Goal: Task Accomplishment & Management: Use online tool/utility

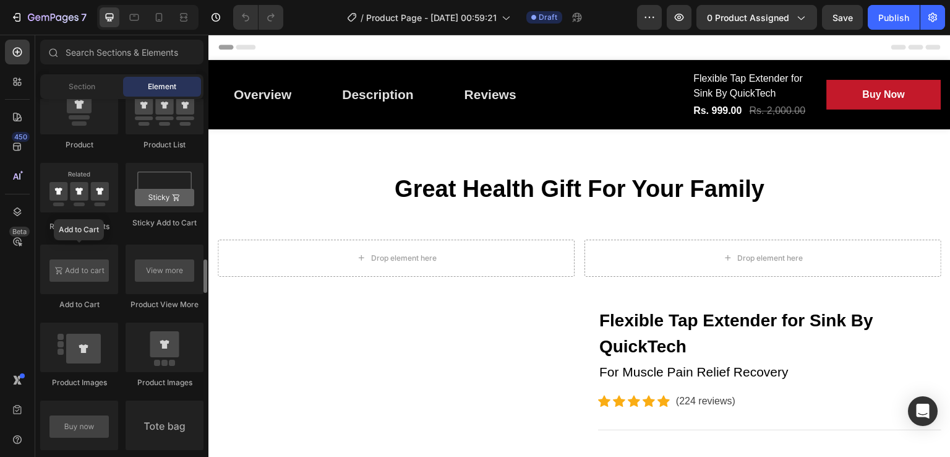
scroll to position [1696, 0]
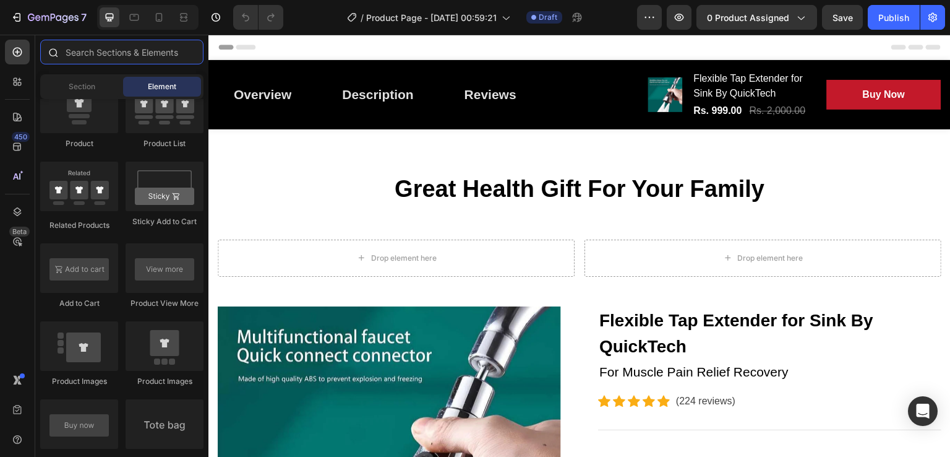
click at [167, 52] on input "text" at bounding box center [121, 52] width 163 height 25
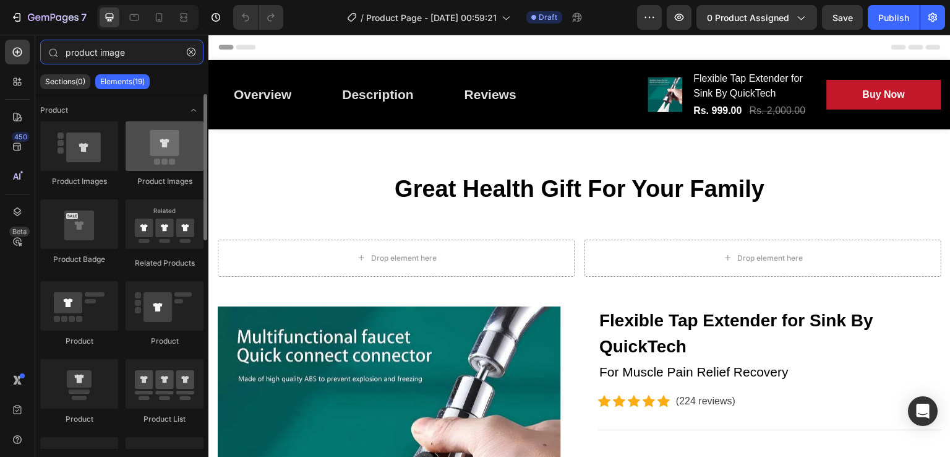
type input "product image"
click at [156, 145] on div at bounding box center [165, 145] width 78 height 49
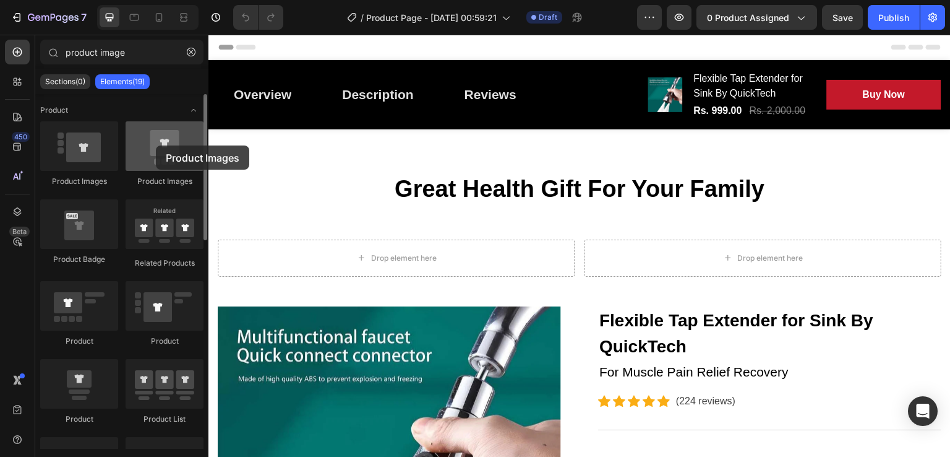
click at [156, 145] on div at bounding box center [165, 145] width 78 height 49
drag, startPoint x: 153, startPoint y: 164, endPoint x: 167, endPoint y: 147, distance: 21.5
click at [167, 147] on div at bounding box center [165, 145] width 78 height 49
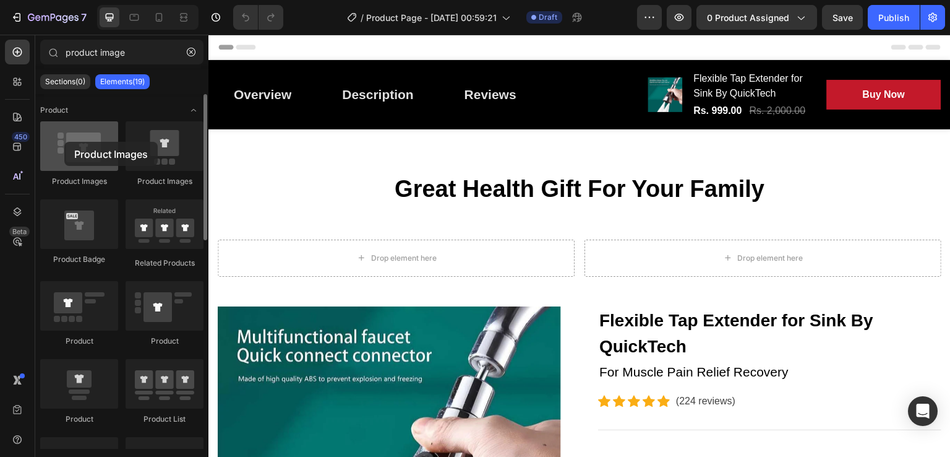
drag, startPoint x: 98, startPoint y: 153, endPoint x: 64, endPoint y: 142, distance: 35.0
click at [64, 142] on div at bounding box center [79, 145] width 78 height 49
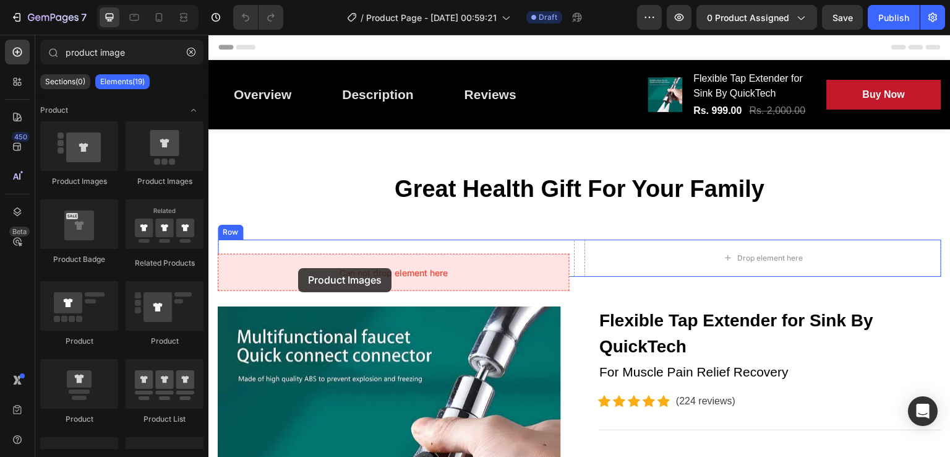
drag, startPoint x: 358, startPoint y: 166, endPoint x: 298, endPoint y: 269, distance: 118.1
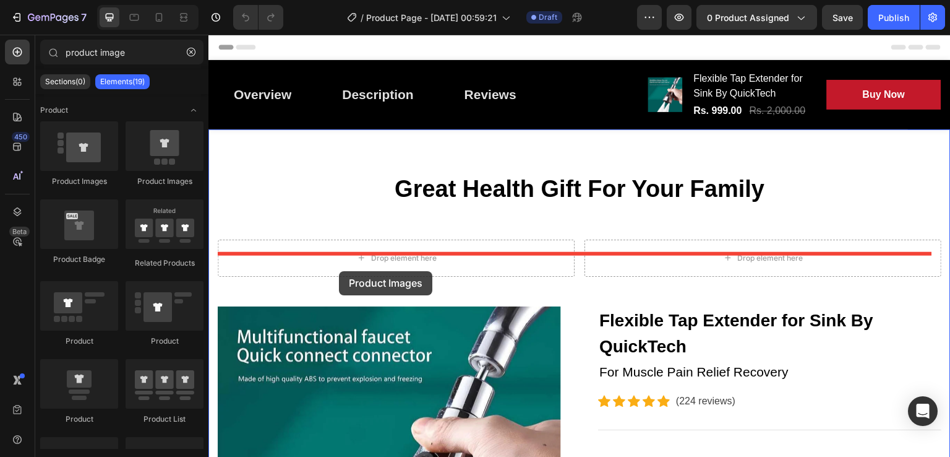
drag, startPoint x: 363, startPoint y: 190, endPoint x: 339, endPoint y: 270, distance: 83.8
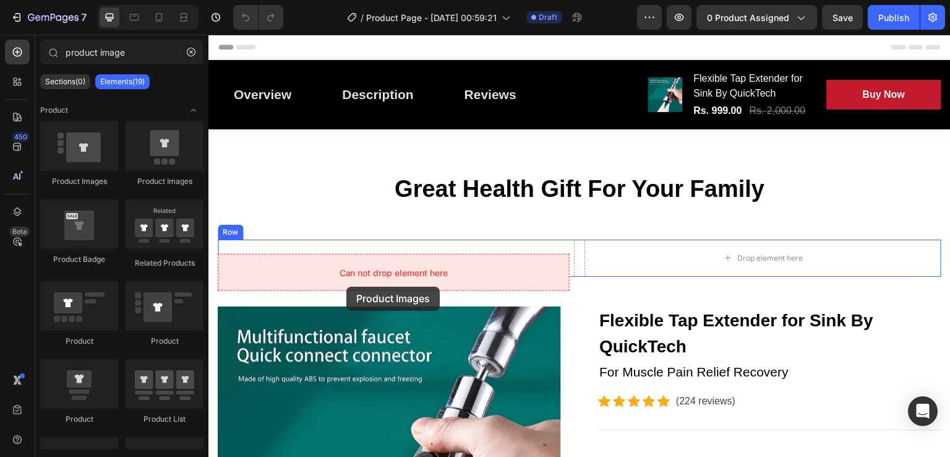
drag, startPoint x: 374, startPoint y: 213, endPoint x: 346, endPoint y: 286, distance: 78.1
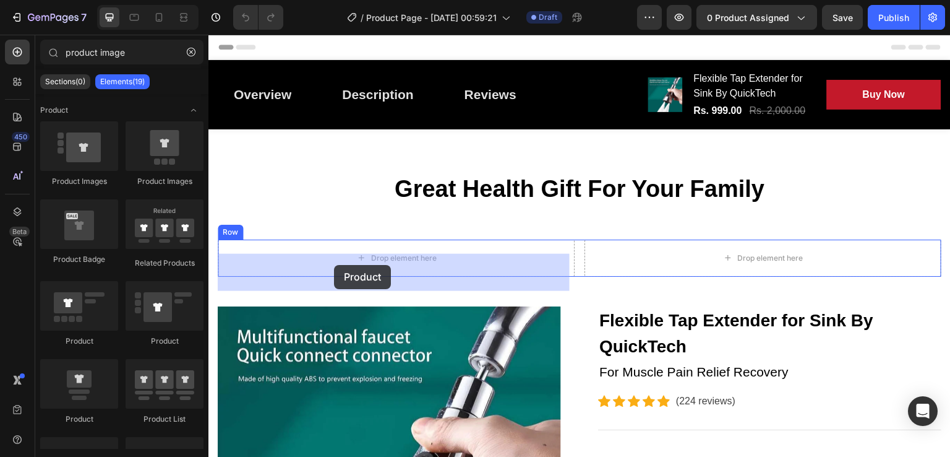
drag, startPoint x: 300, startPoint y: 351, endPoint x: 334, endPoint y: 264, distance: 93.6
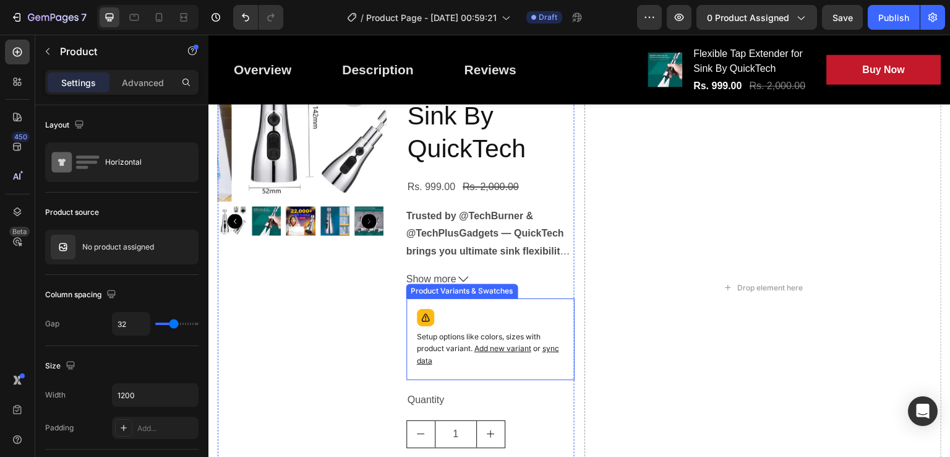
scroll to position [186, 0]
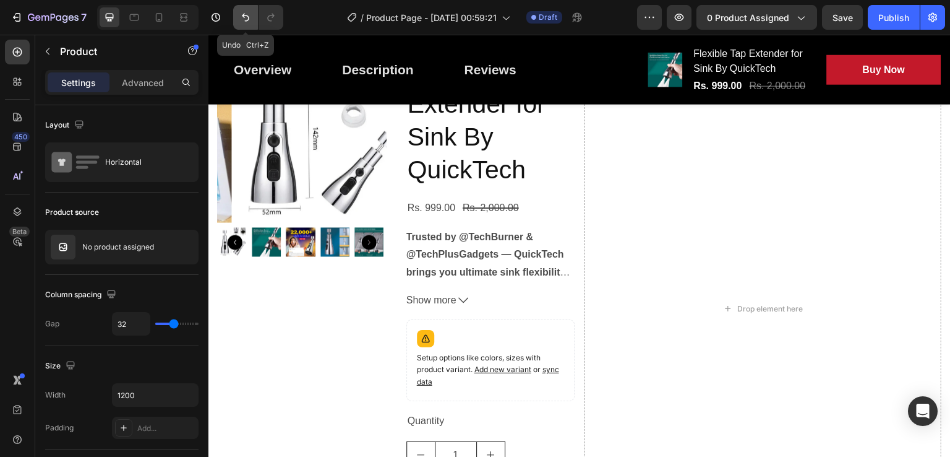
click at [252, 15] on button "Undo/Redo" at bounding box center [245, 17] width 25 height 25
drag, startPoint x: 246, startPoint y: 27, endPoint x: 19, endPoint y: 19, distance: 227.8
click at [246, 27] on button "Undo/Redo" at bounding box center [245, 17] width 25 height 25
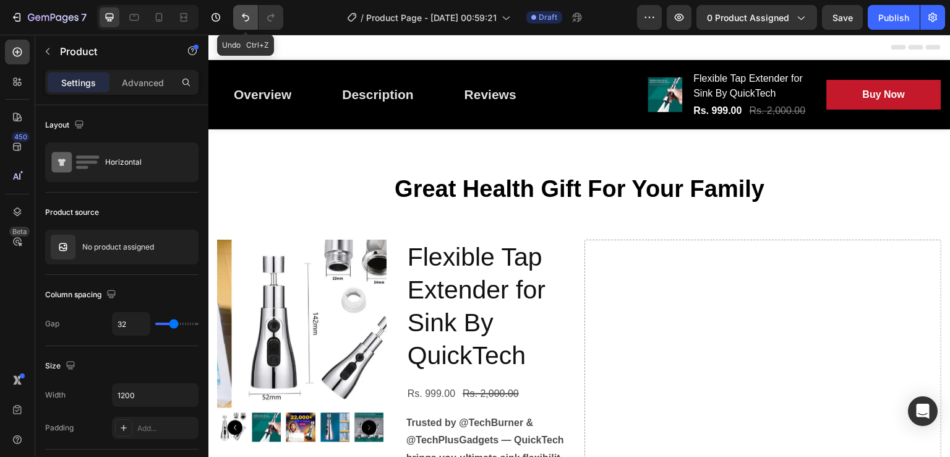
click at [246, 21] on icon "Undo/Redo" at bounding box center [245, 17] width 12 height 12
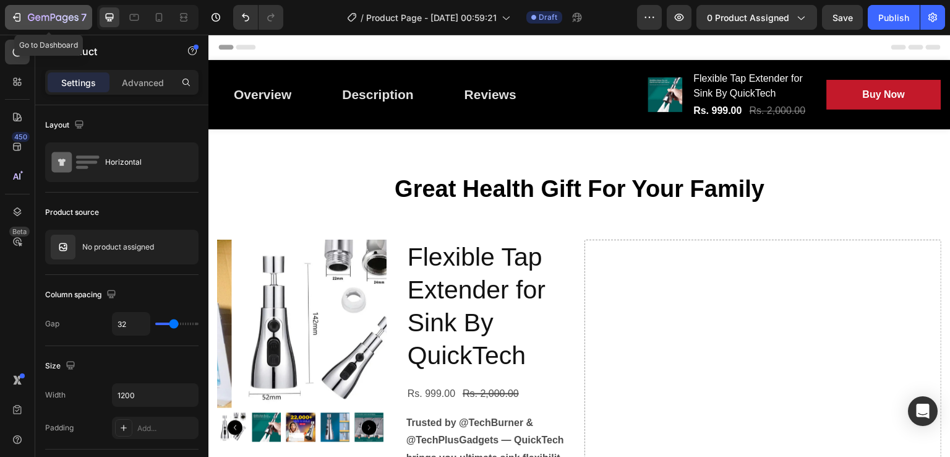
click at [17, 19] on icon "button" at bounding box center [17, 17] width 12 height 12
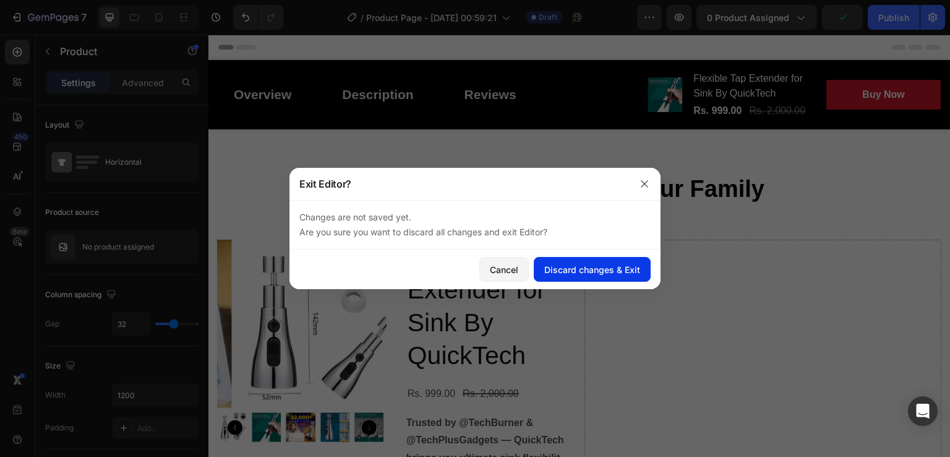
click at [594, 277] on button "Discard changes & Exit" at bounding box center [592, 269] width 117 height 25
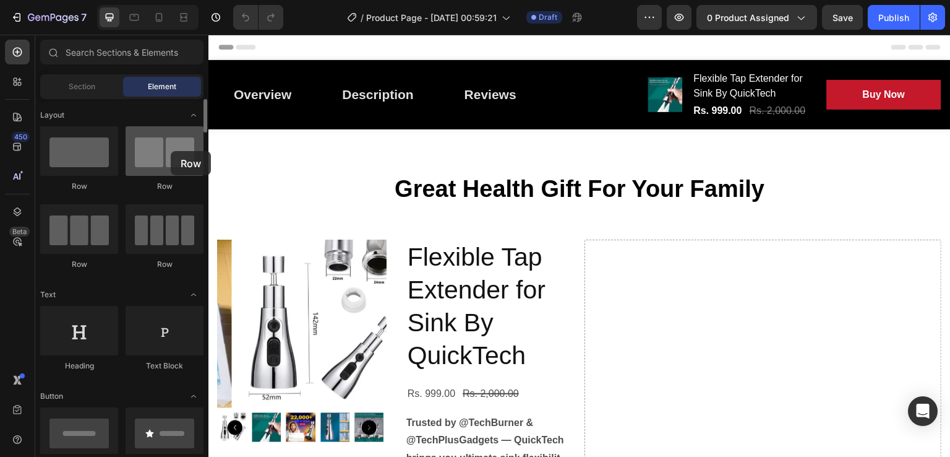
click at [170, 150] on div at bounding box center [165, 150] width 78 height 49
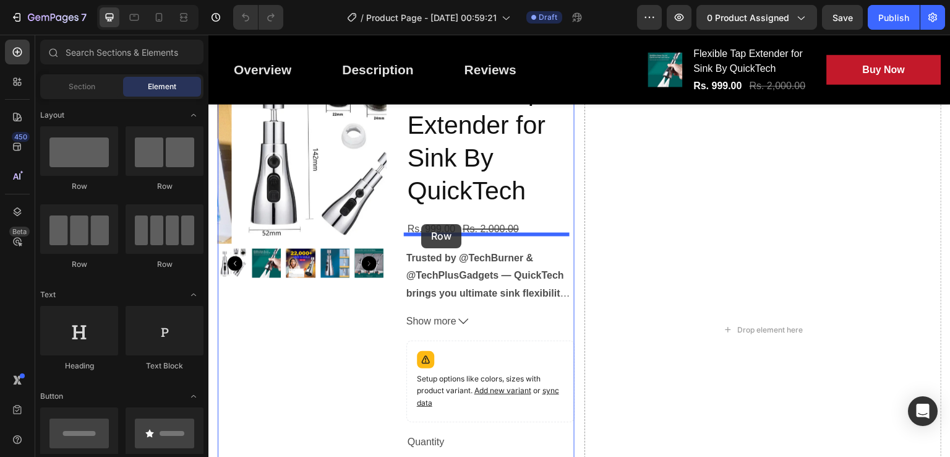
drag, startPoint x: 372, startPoint y: 186, endPoint x: 421, endPoint y: 225, distance: 62.9
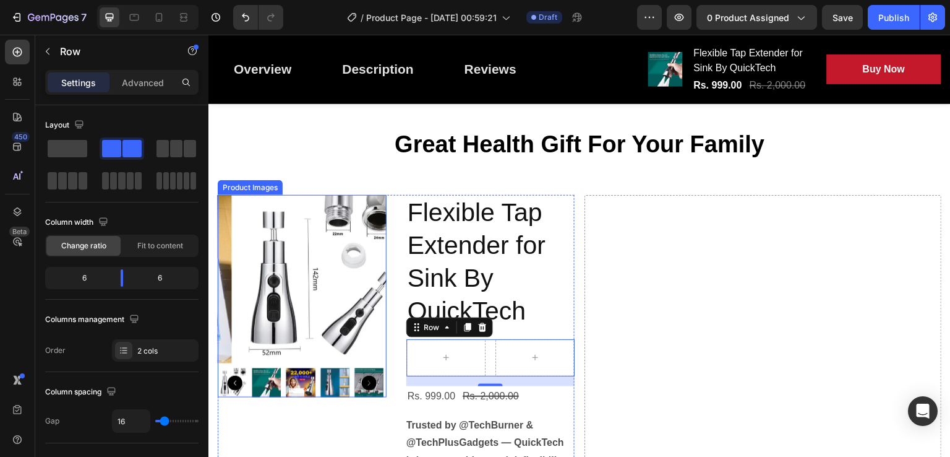
scroll to position [46, 0]
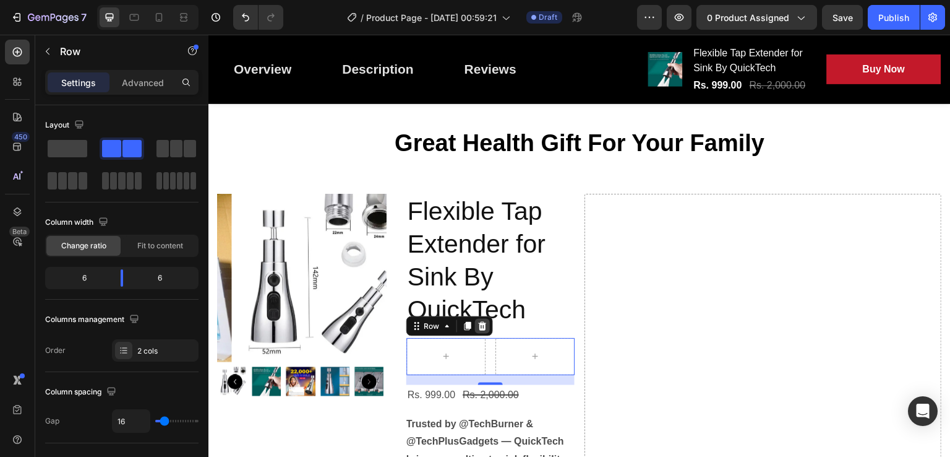
click at [485, 333] on div at bounding box center [482, 326] width 15 height 15
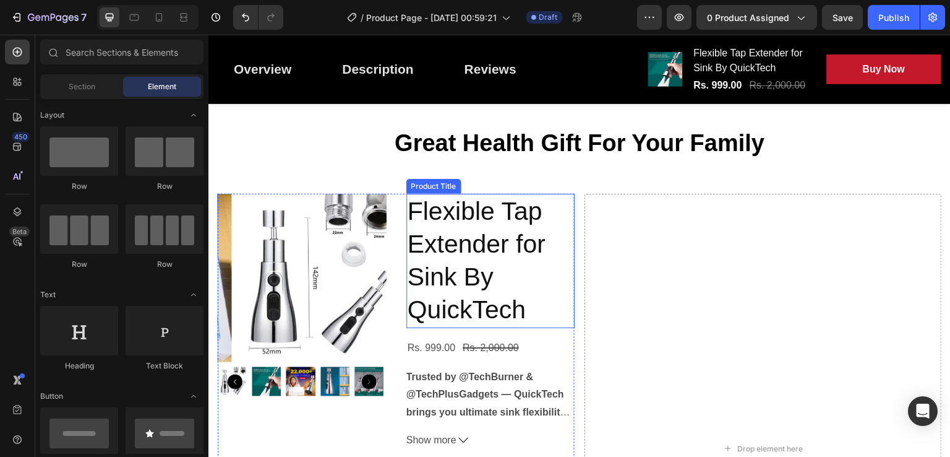
click at [431, 288] on h2 "Flexible Tap Extender for Sink By QuickTech" at bounding box center [491, 261] width 169 height 134
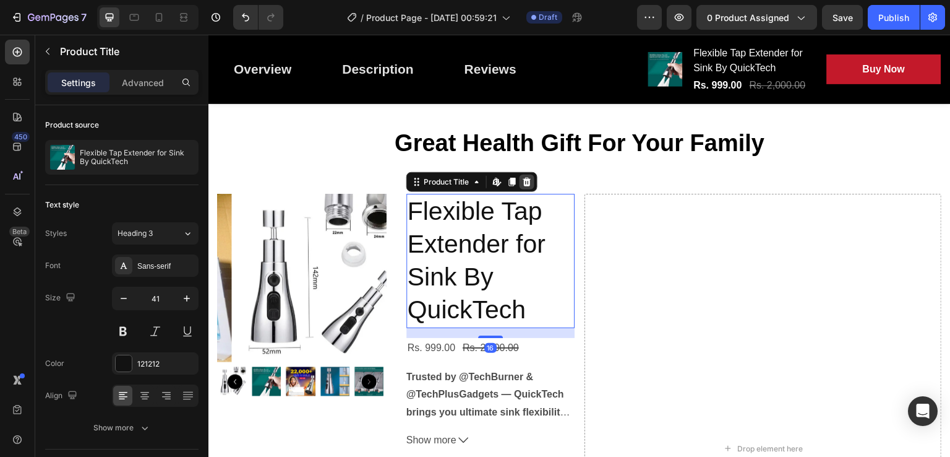
click at [528, 186] on icon at bounding box center [527, 181] width 8 height 9
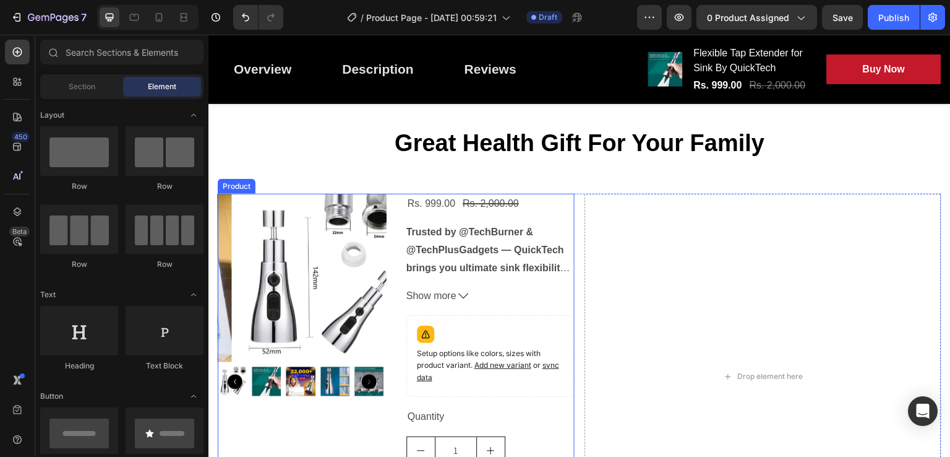
click at [386, 264] on div "Product Images Rs. 999.00 Product Price Product Price Rs. 2,000.00 Product Pric…" at bounding box center [396, 377] width 357 height 366
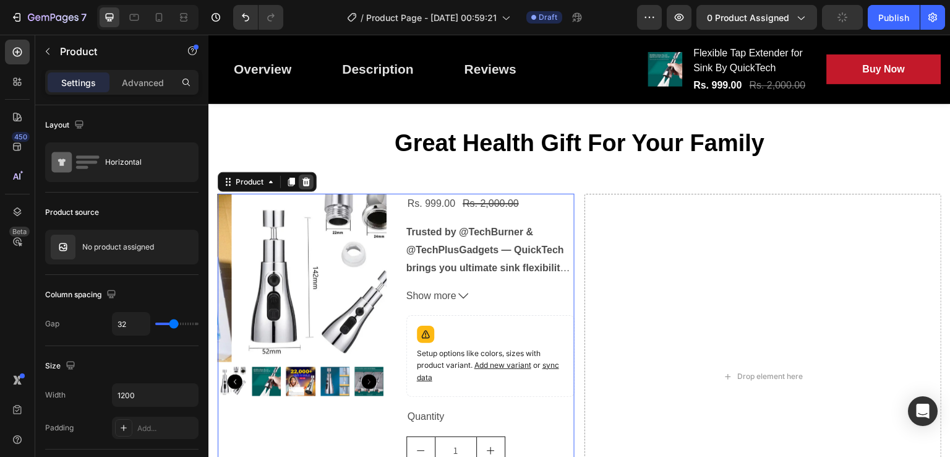
click at [307, 187] on icon at bounding box center [306, 182] width 10 height 10
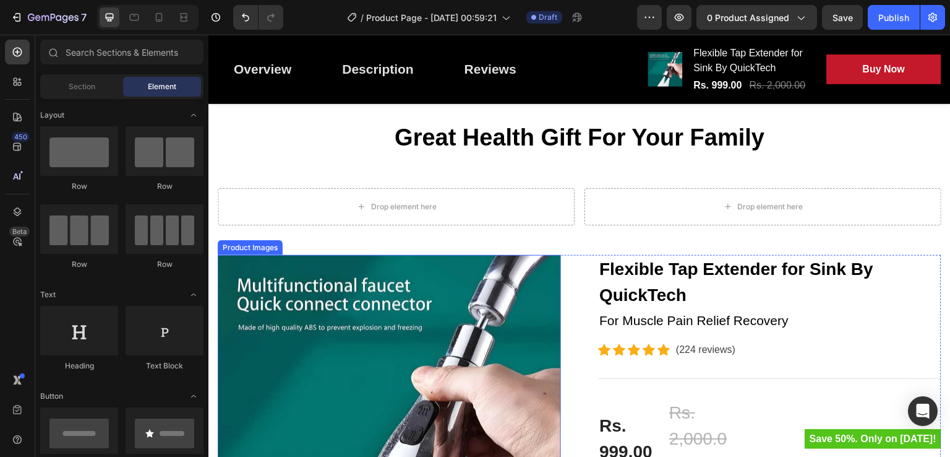
scroll to position [21, 0]
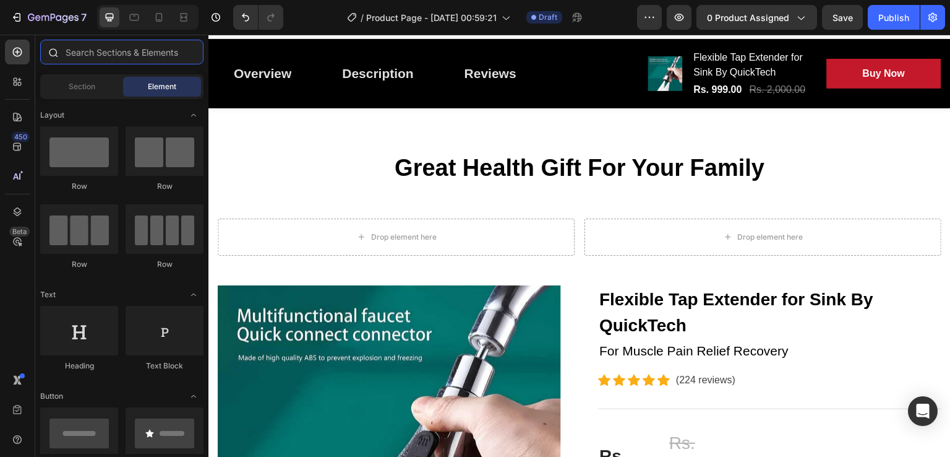
click at [121, 44] on input "text" at bounding box center [121, 52] width 163 height 25
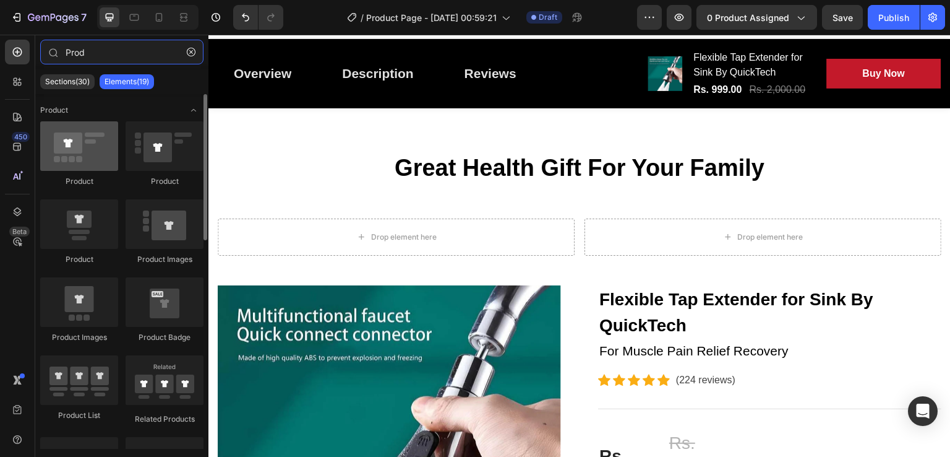
type input "Prod"
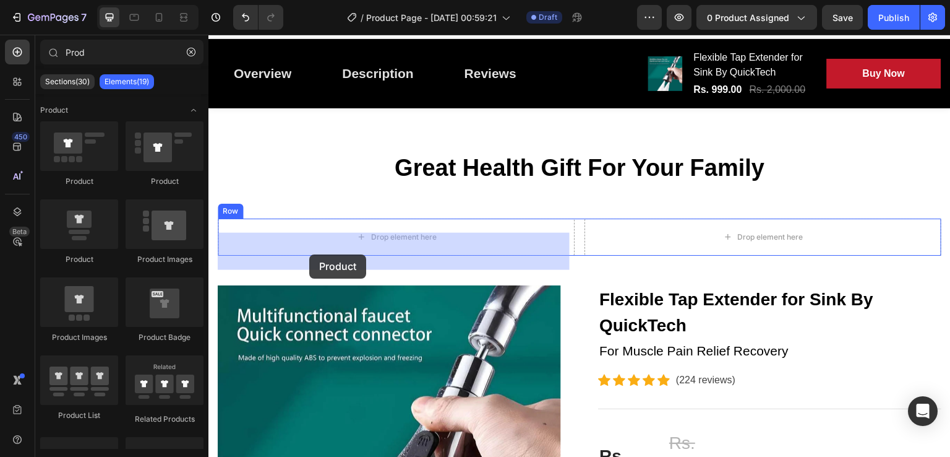
drag, startPoint x: 303, startPoint y: 189, endPoint x: 309, endPoint y: 254, distance: 65.3
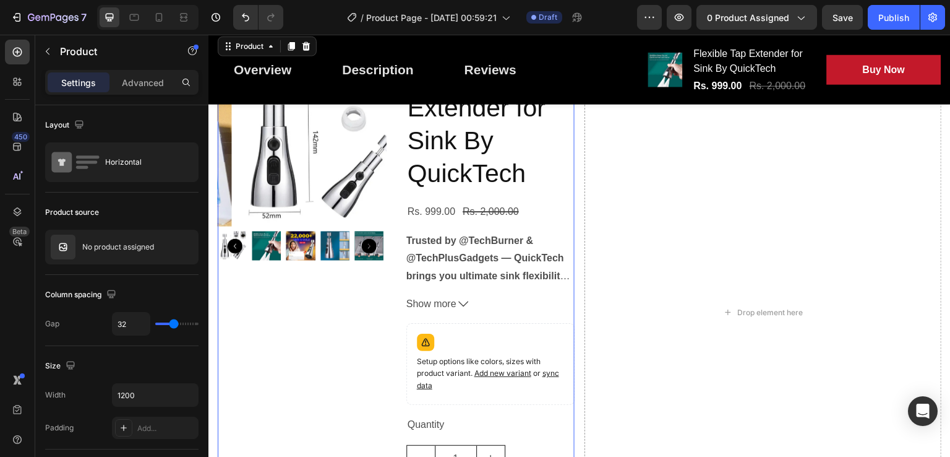
scroll to position [183, 0]
click at [444, 312] on span "Show more" at bounding box center [432, 304] width 50 height 18
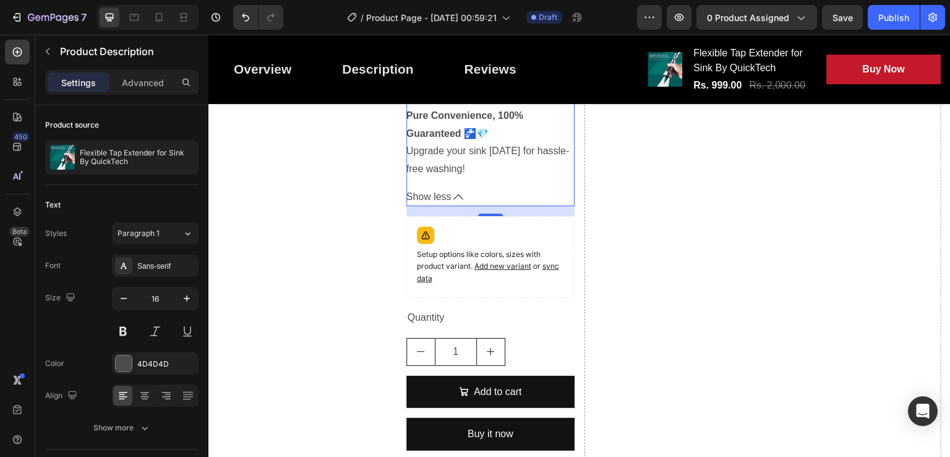
scroll to position [646, 0]
click at [454, 201] on icon at bounding box center [459, 196] width 10 height 10
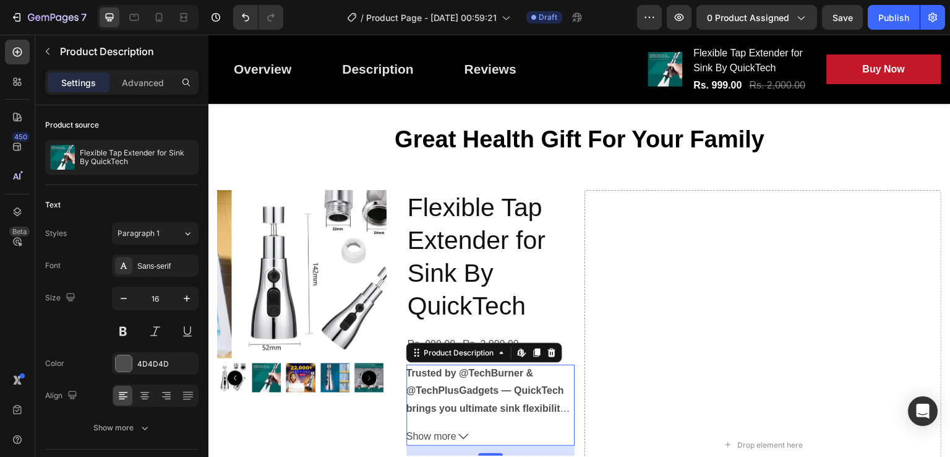
scroll to position [57, 0]
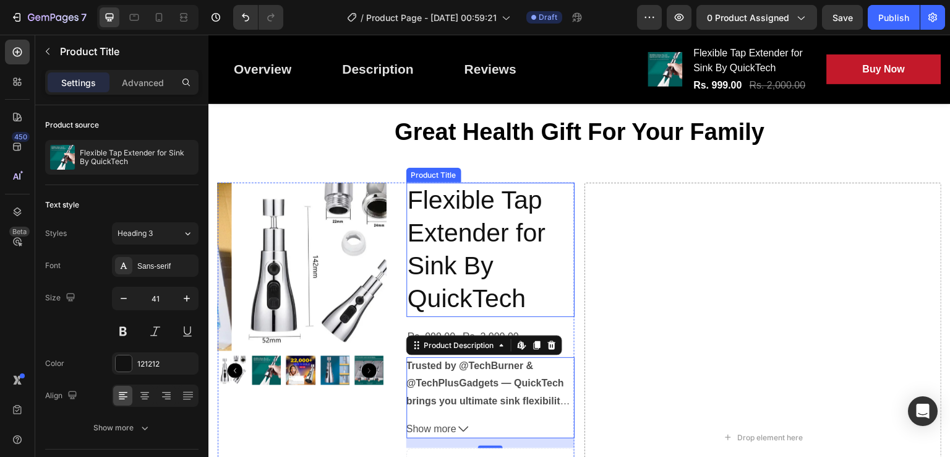
click at [408, 211] on h2 "Flexible Tap Extender for Sink By QuickTech" at bounding box center [491, 250] width 169 height 134
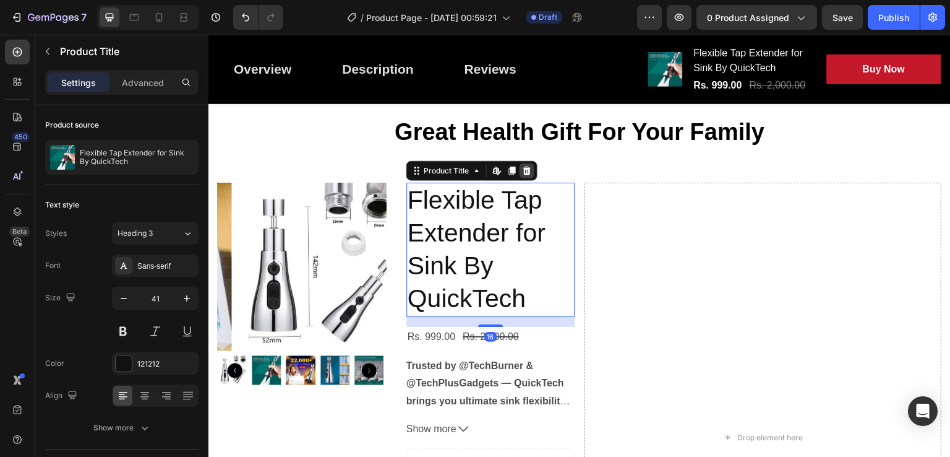
click at [528, 178] on div at bounding box center [527, 170] width 15 height 15
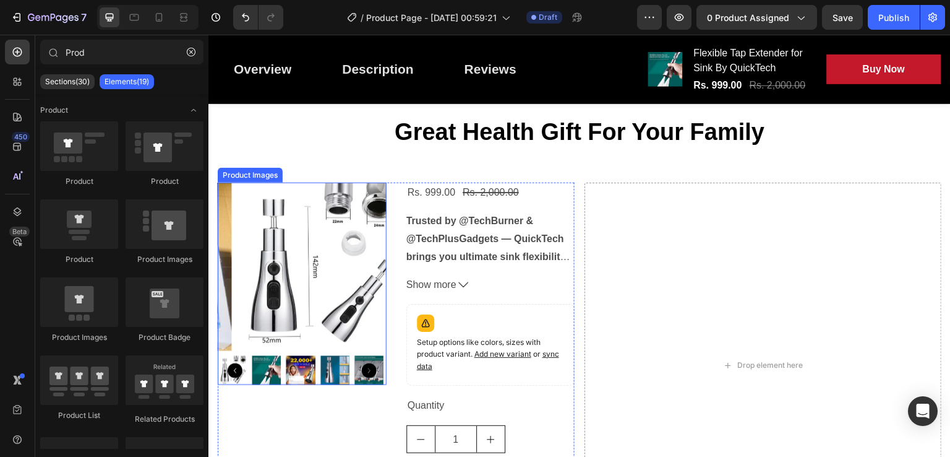
click at [356, 246] on img at bounding box center [316, 267] width 169 height 169
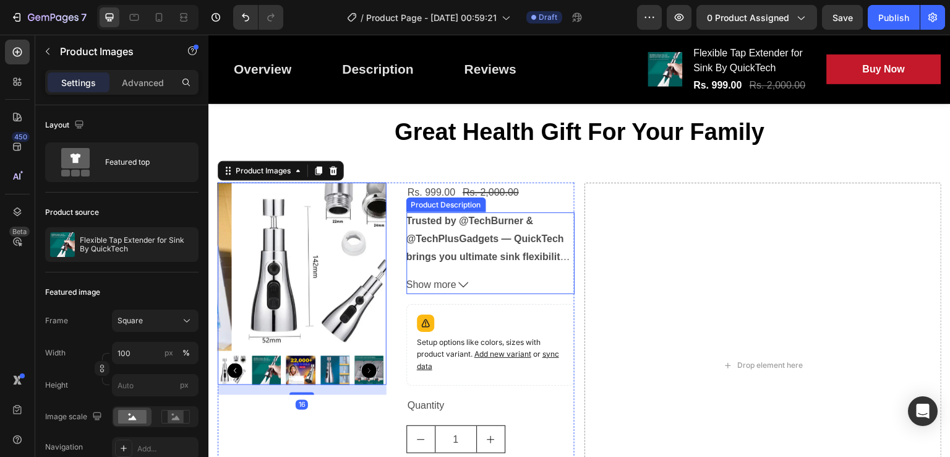
click at [467, 251] on strong "Trusted by @TechBurner & @TechPlusGadgets — QuickTech brings you ultimate sink …" at bounding box center [489, 247] width 164 height 64
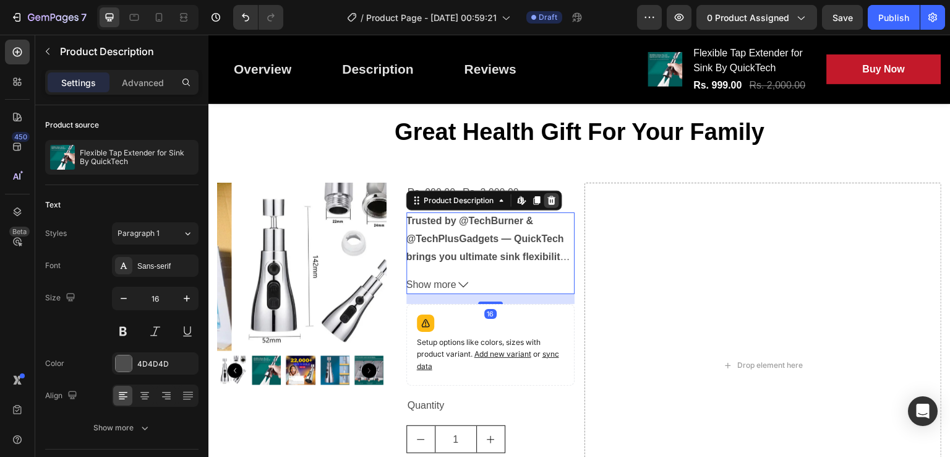
click at [552, 205] on icon at bounding box center [552, 200] width 8 height 9
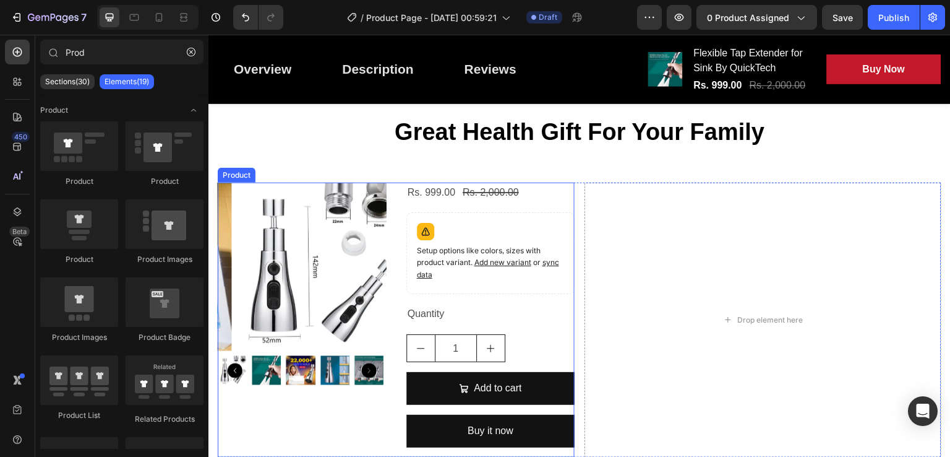
click at [393, 242] on div "Product Images Rs. 999.00 Product Price Product Price Rs. 2,000.00 Product Pric…" at bounding box center [396, 320] width 357 height 275
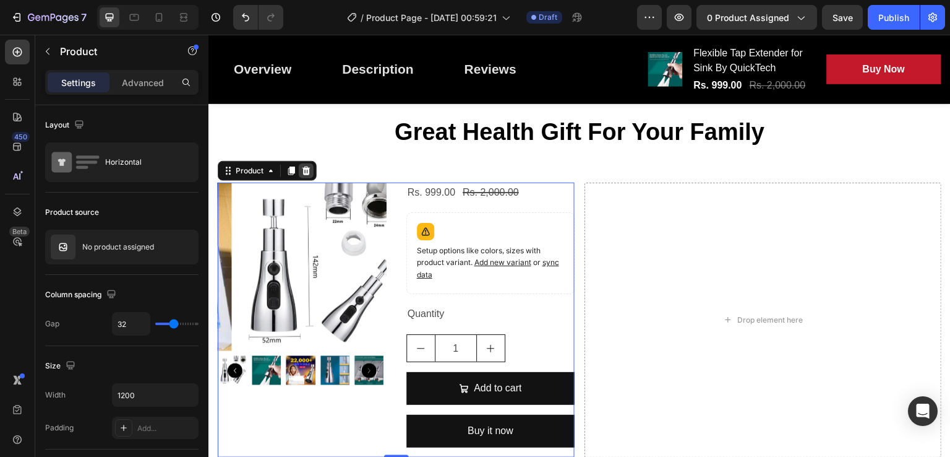
click at [309, 176] on icon at bounding box center [306, 171] width 10 height 10
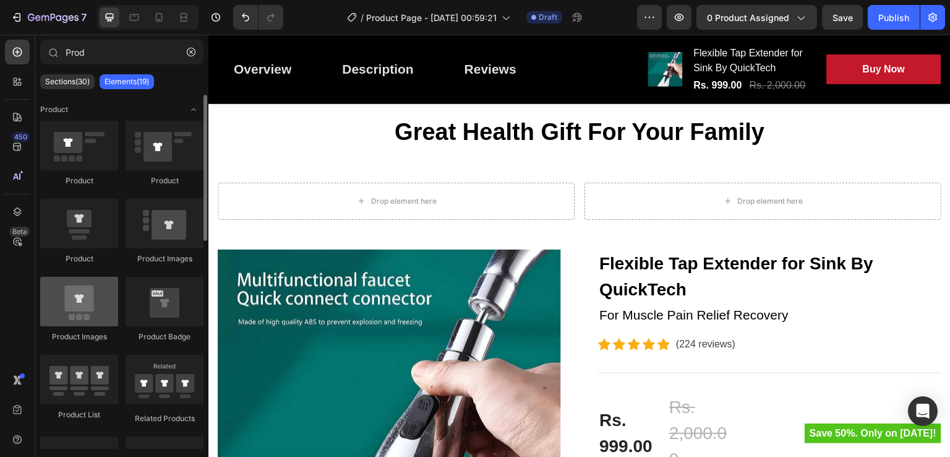
scroll to position [1, 0]
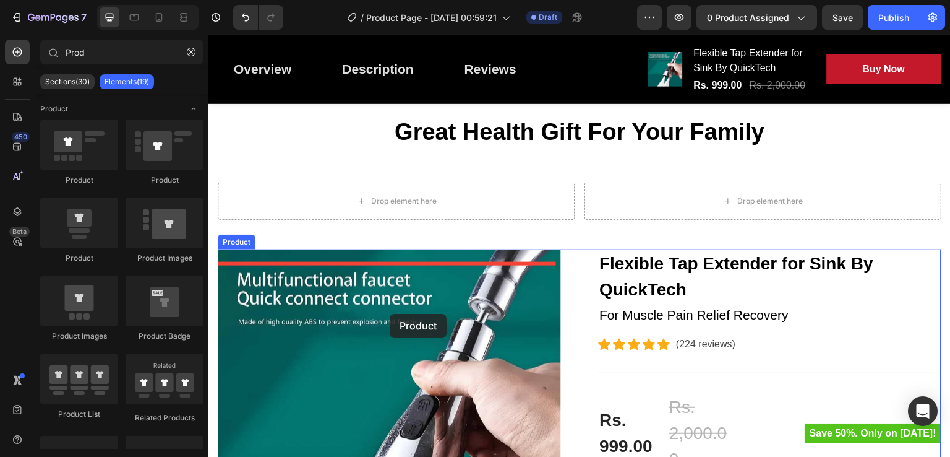
drag, startPoint x: 314, startPoint y: 182, endPoint x: 391, endPoint y: 300, distance: 140.9
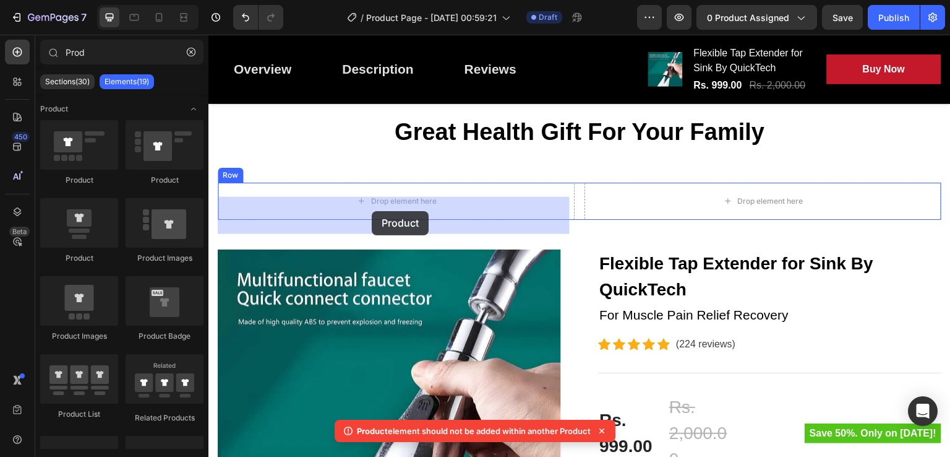
drag, startPoint x: 292, startPoint y: 178, endPoint x: 372, endPoint y: 213, distance: 87.3
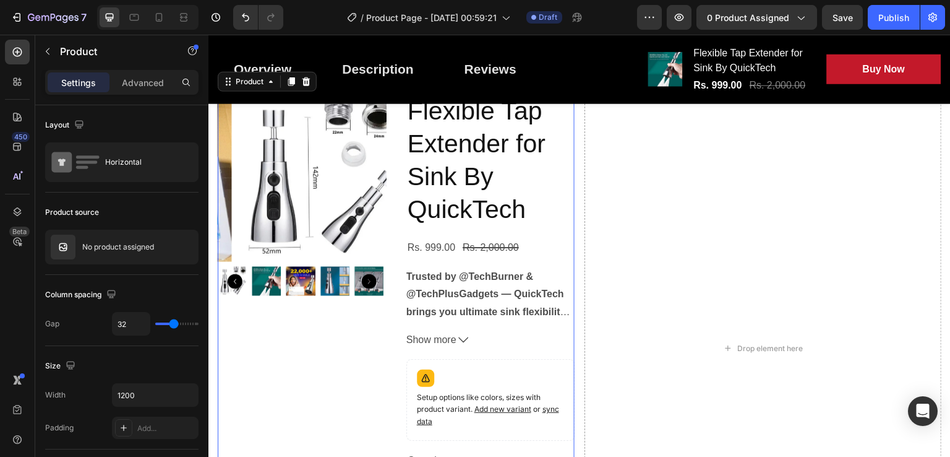
scroll to position [146, 0]
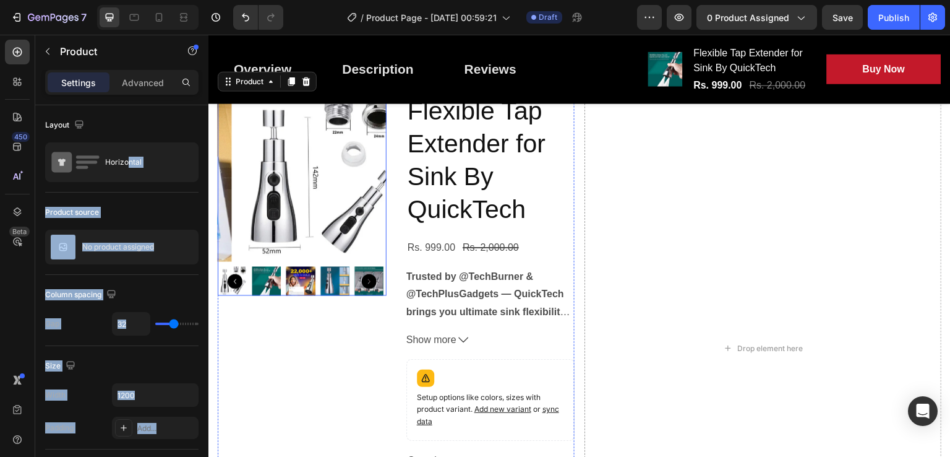
drag, startPoint x: 335, startPoint y: 197, endPoint x: 256, endPoint y: 181, distance: 80.1
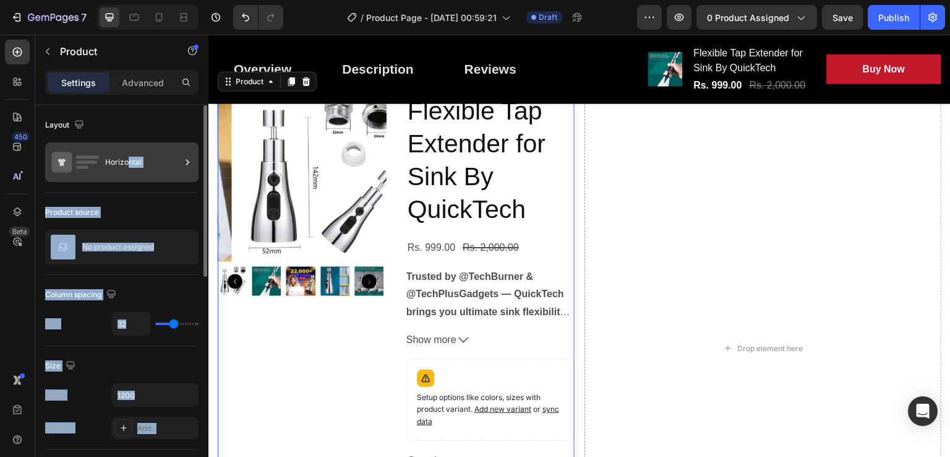
click at [185, 163] on icon at bounding box center [187, 162] width 12 height 12
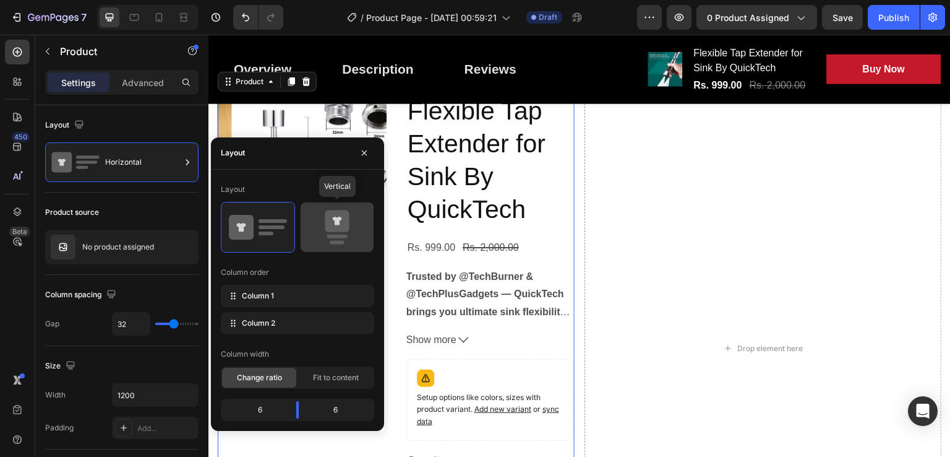
click at [345, 233] on icon at bounding box center [337, 227] width 58 height 35
type input "16"
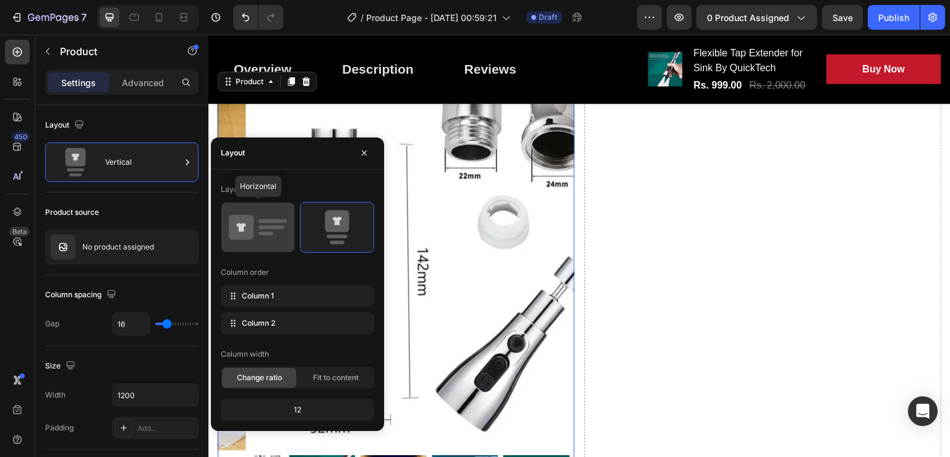
click at [264, 226] on rect at bounding box center [272, 227] width 26 height 4
type input "32"
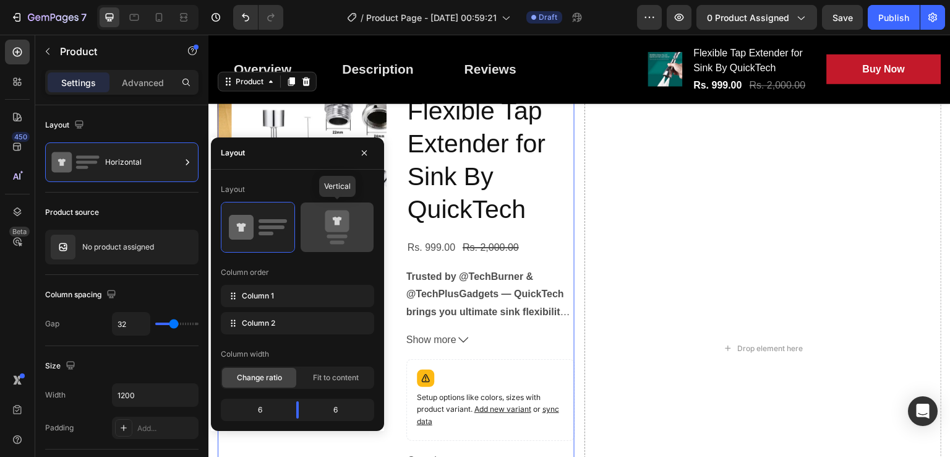
click at [343, 220] on icon at bounding box center [337, 221] width 24 height 22
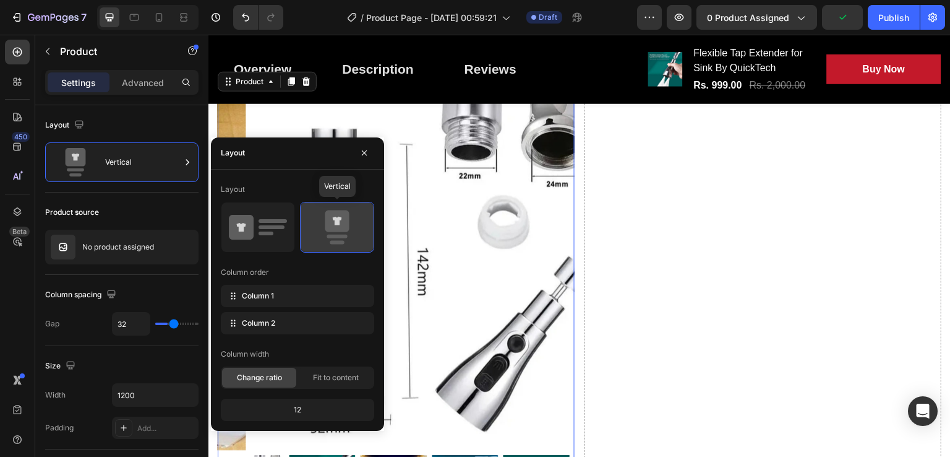
type input "16"
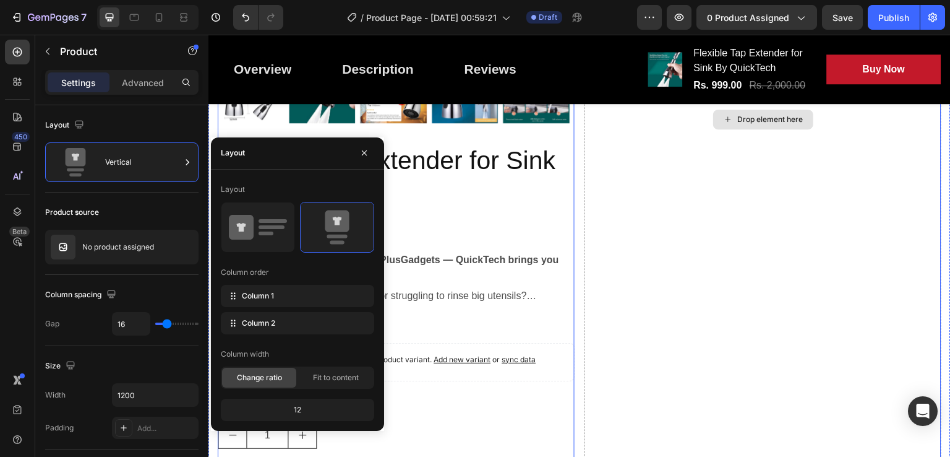
scroll to position [599, 0]
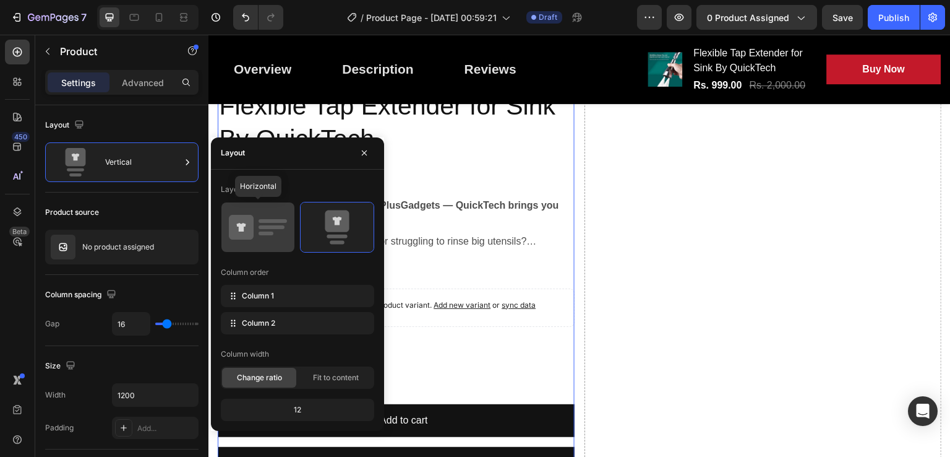
click at [252, 247] on div at bounding box center [258, 226] width 73 height 49
type input "32"
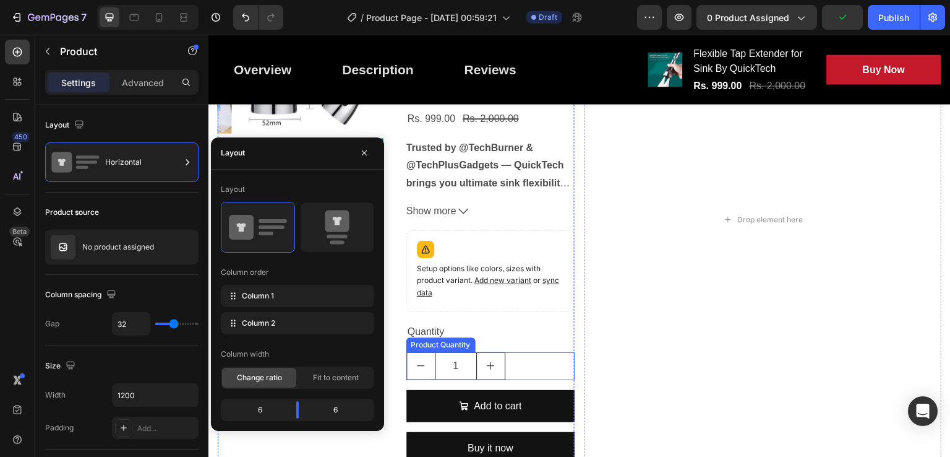
scroll to position [256, 0]
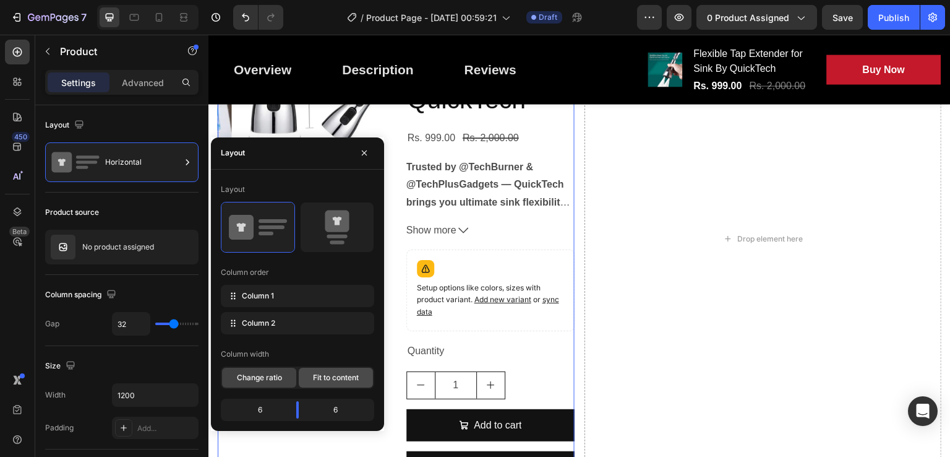
click at [319, 372] on span "Fit to content" at bounding box center [336, 377] width 46 height 11
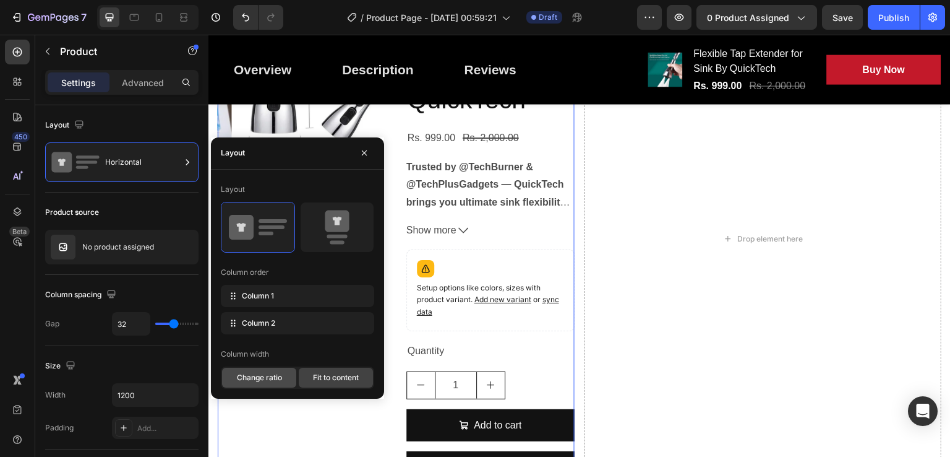
click at [265, 372] on span "Change ratio" at bounding box center [259, 377] width 45 height 11
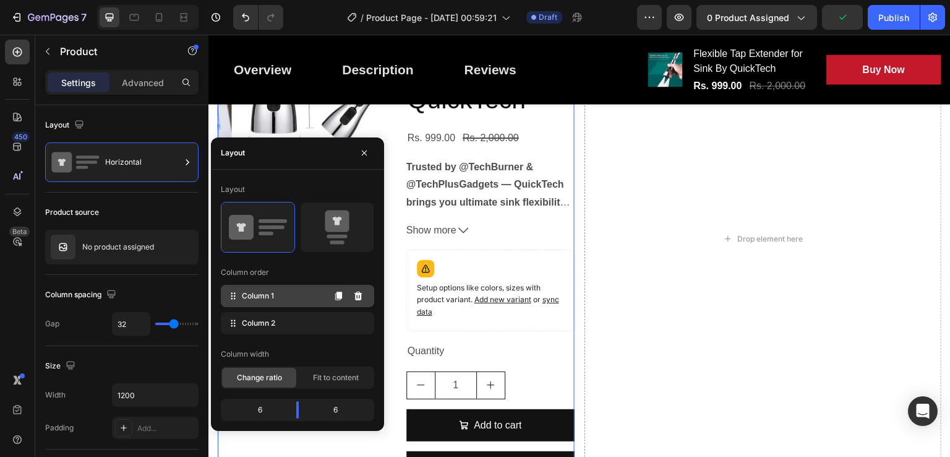
click at [233, 293] on icon at bounding box center [233, 296] width 12 height 12
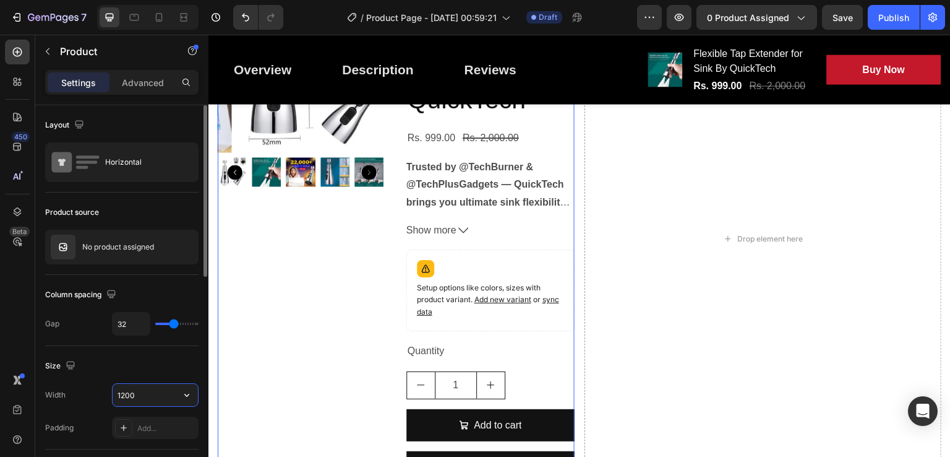
click at [171, 393] on input "1200" at bounding box center [155, 395] width 85 height 22
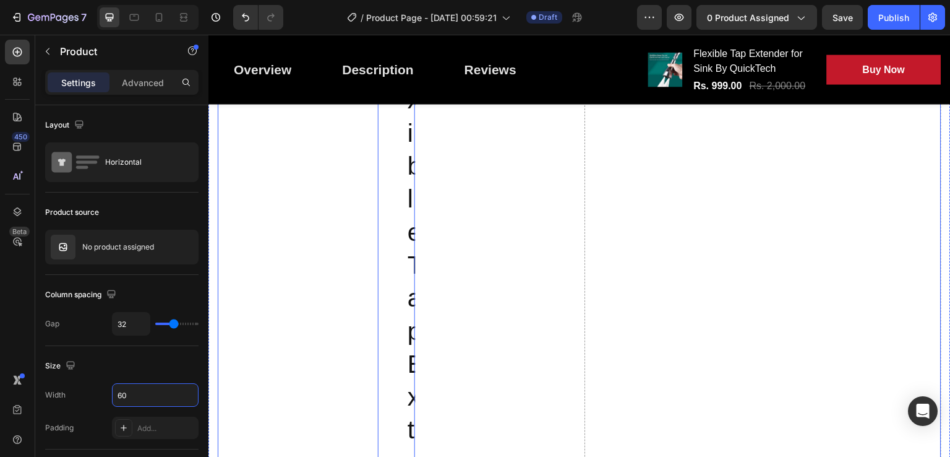
type input "6"
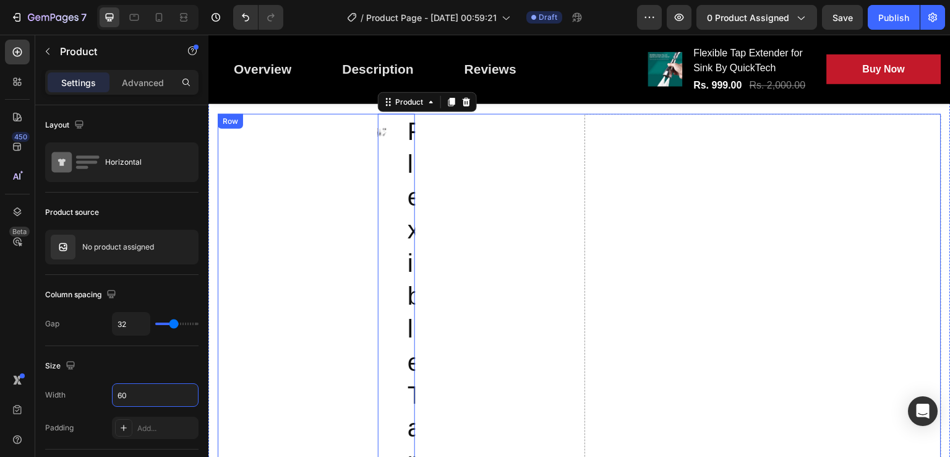
scroll to position [176, 0]
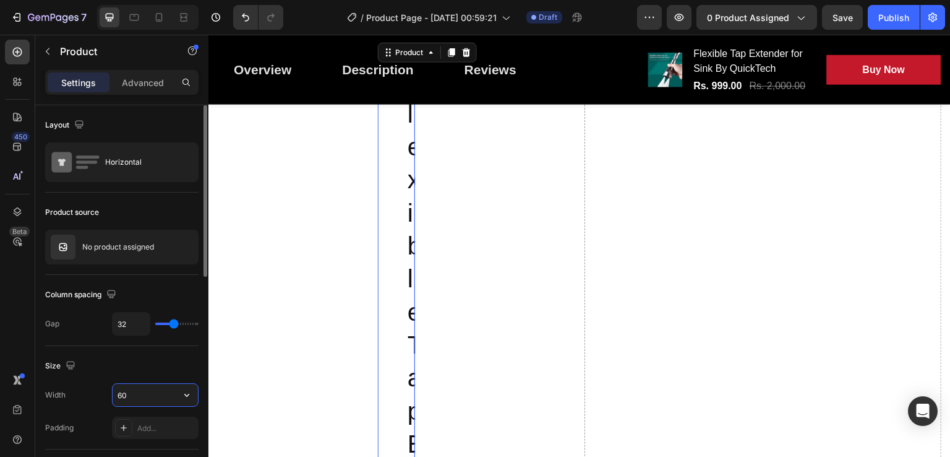
type input "6"
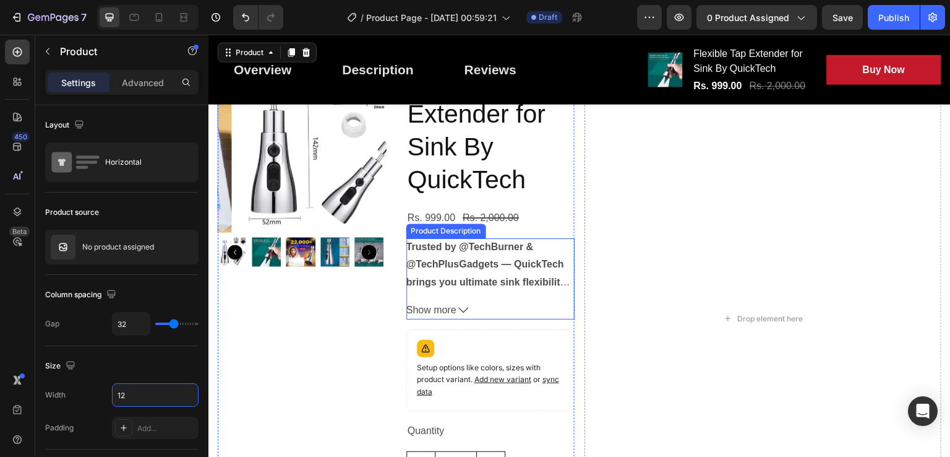
type input "1"
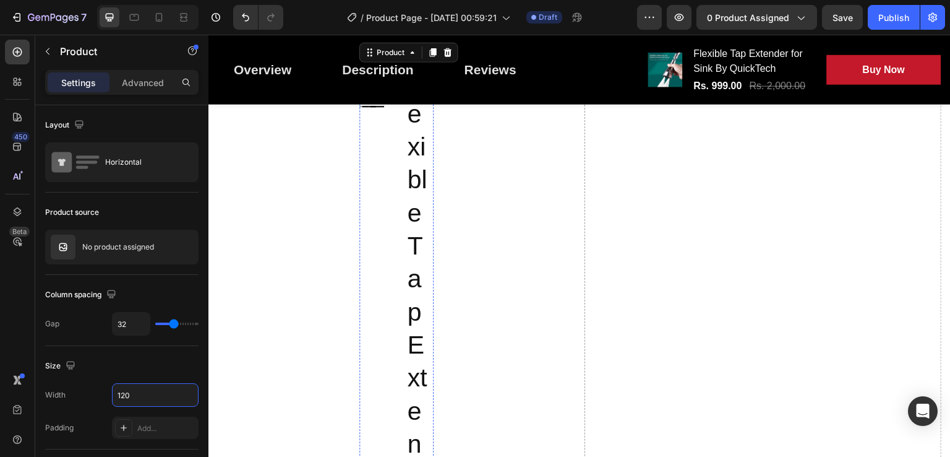
type input "1200"
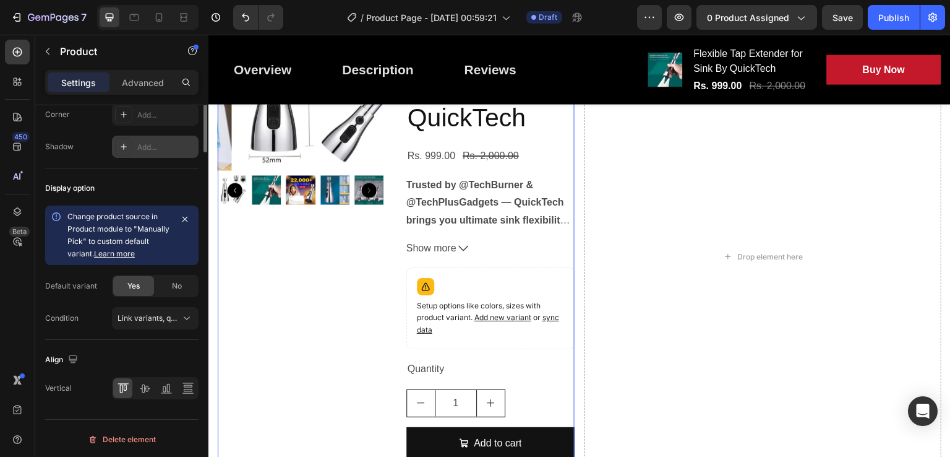
scroll to position [0, 0]
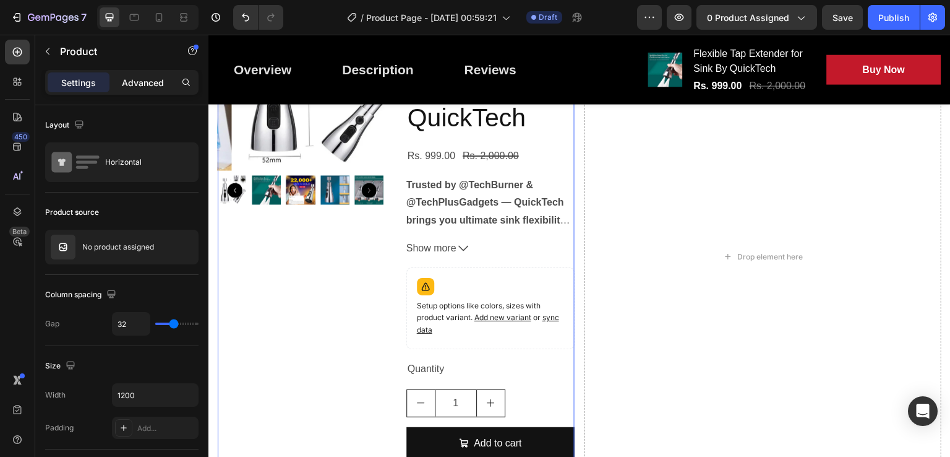
click at [140, 77] on p "Advanced" at bounding box center [143, 82] width 42 height 13
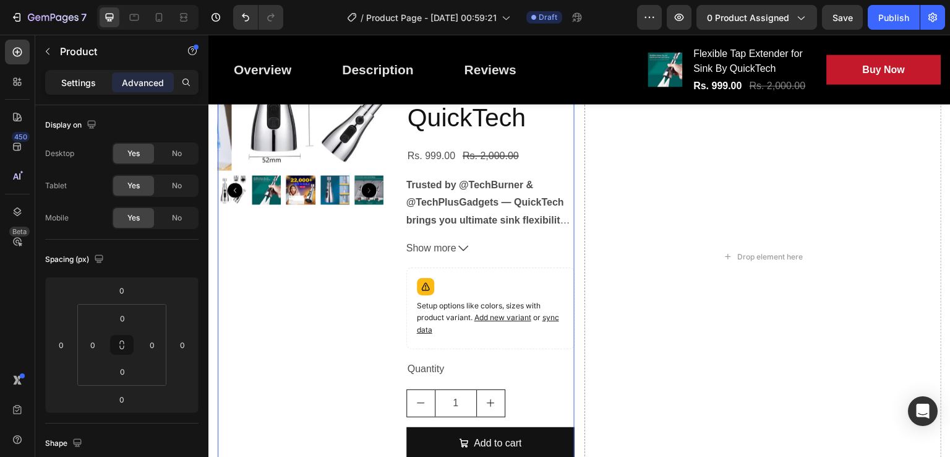
click at [90, 85] on p "Settings" at bounding box center [78, 82] width 35 height 13
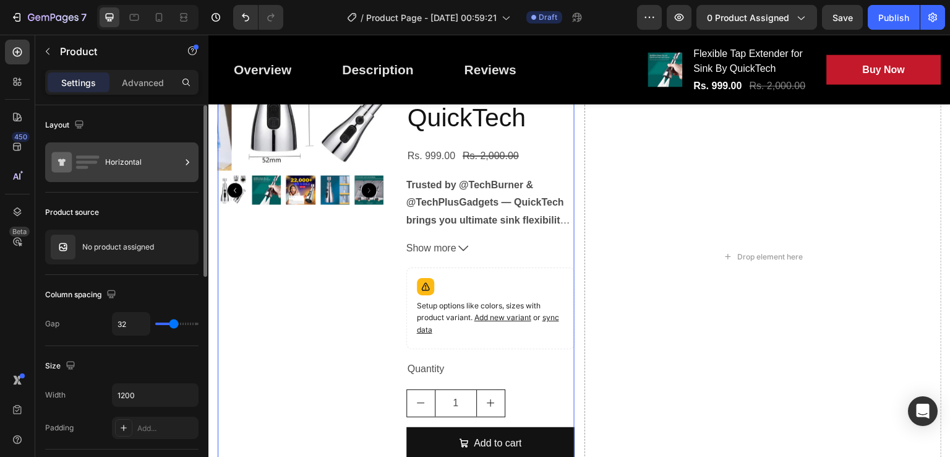
click at [114, 161] on div "Horizontal" at bounding box center [142, 162] width 75 height 28
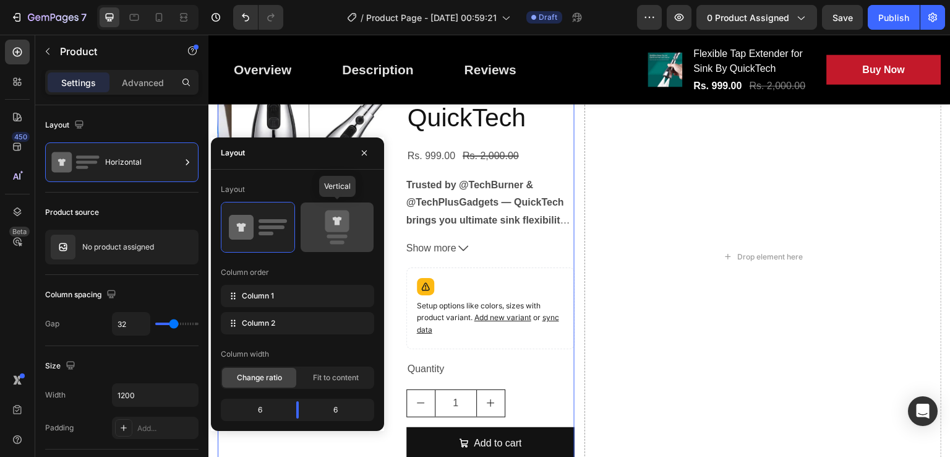
click at [334, 236] on rect at bounding box center [337, 236] width 20 height 4
type input "16"
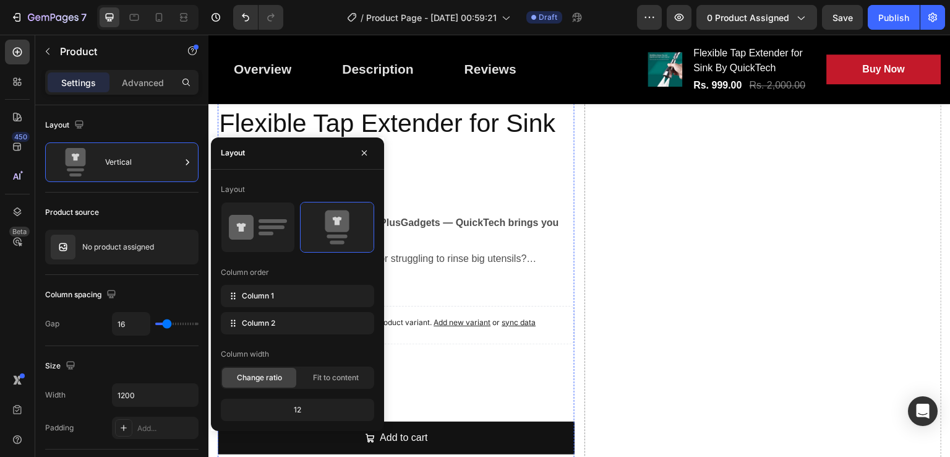
scroll to position [584, 0]
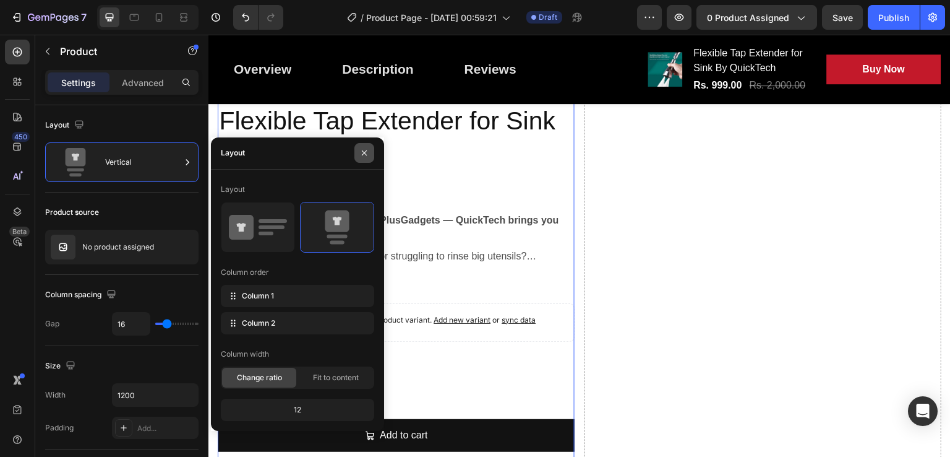
click at [363, 155] on icon "button" at bounding box center [364, 153] width 10 height 10
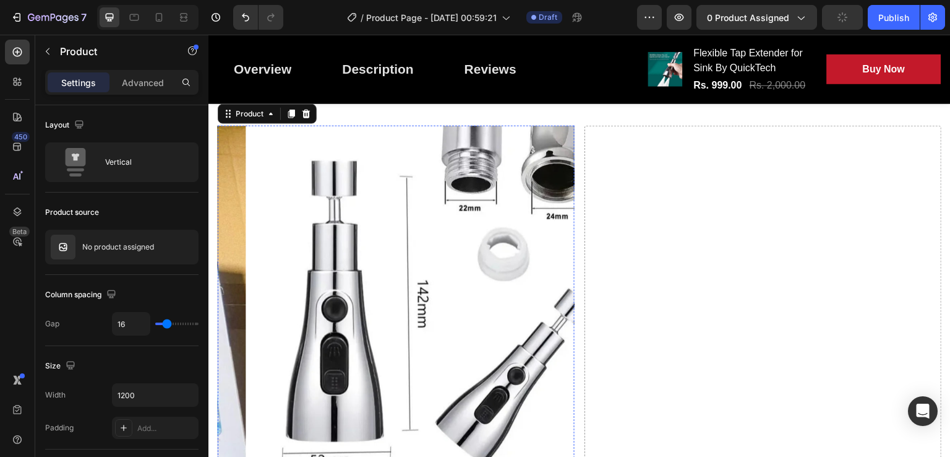
scroll to position [126, 0]
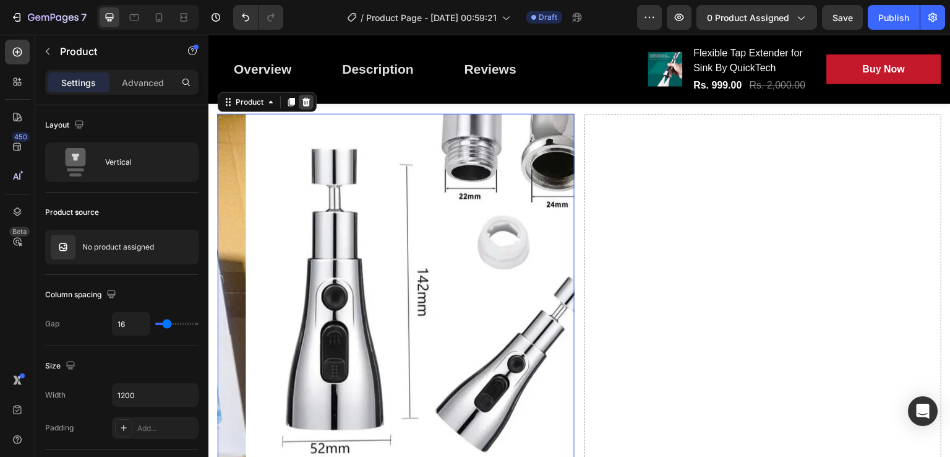
click at [303, 110] on div at bounding box center [306, 102] width 15 height 15
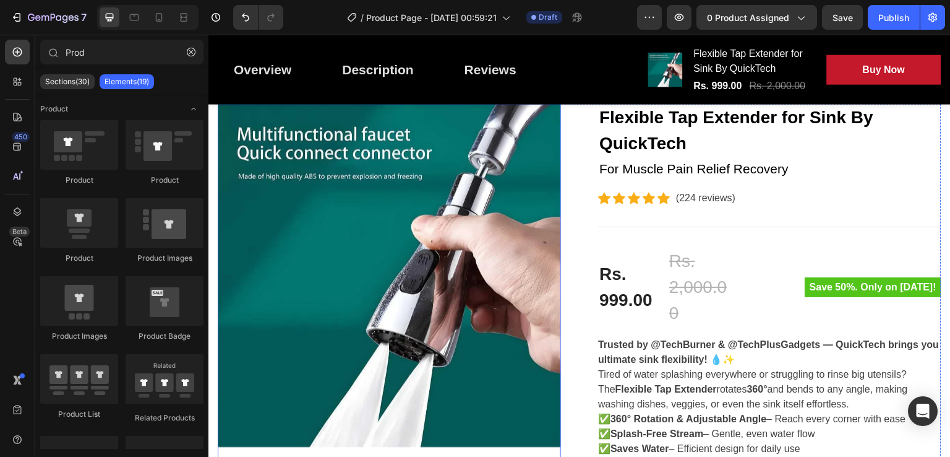
scroll to position [202, 0]
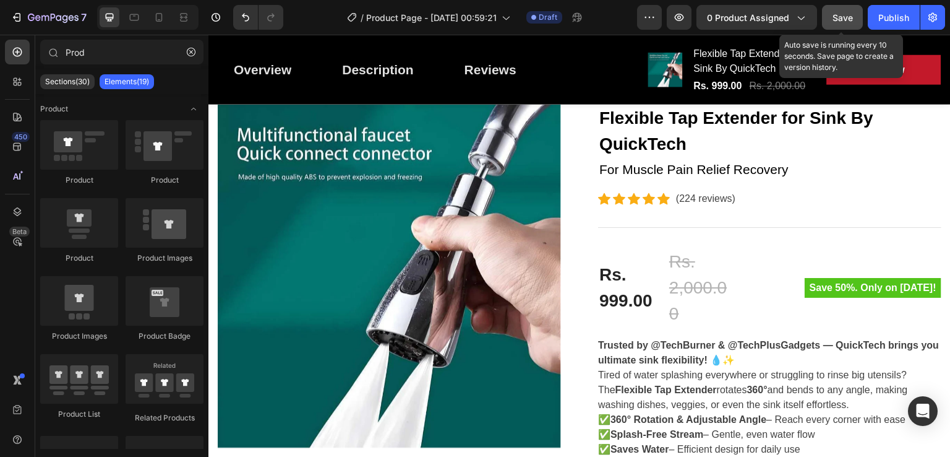
click at [853, 19] on span "Save" at bounding box center [843, 17] width 20 height 11
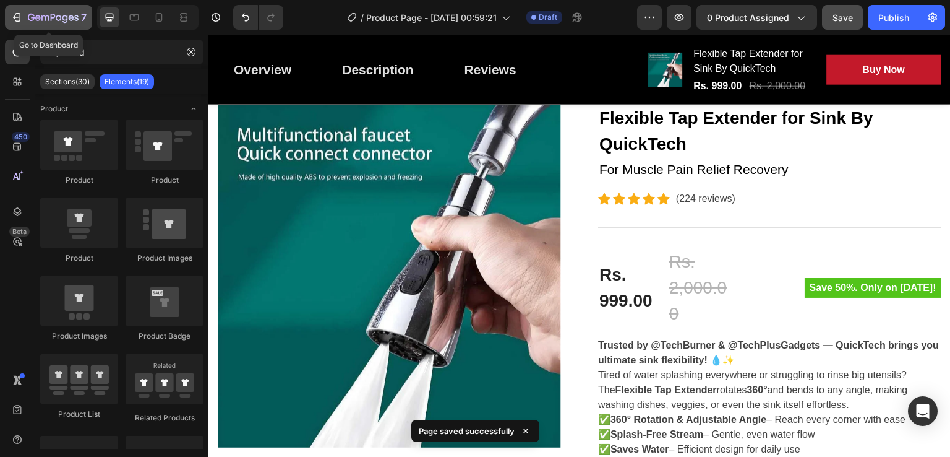
click at [22, 11] on div "7" at bounding box center [49, 17] width 76 height 15
